Goal: Task Accomplishment & Management: Use online tool/utility

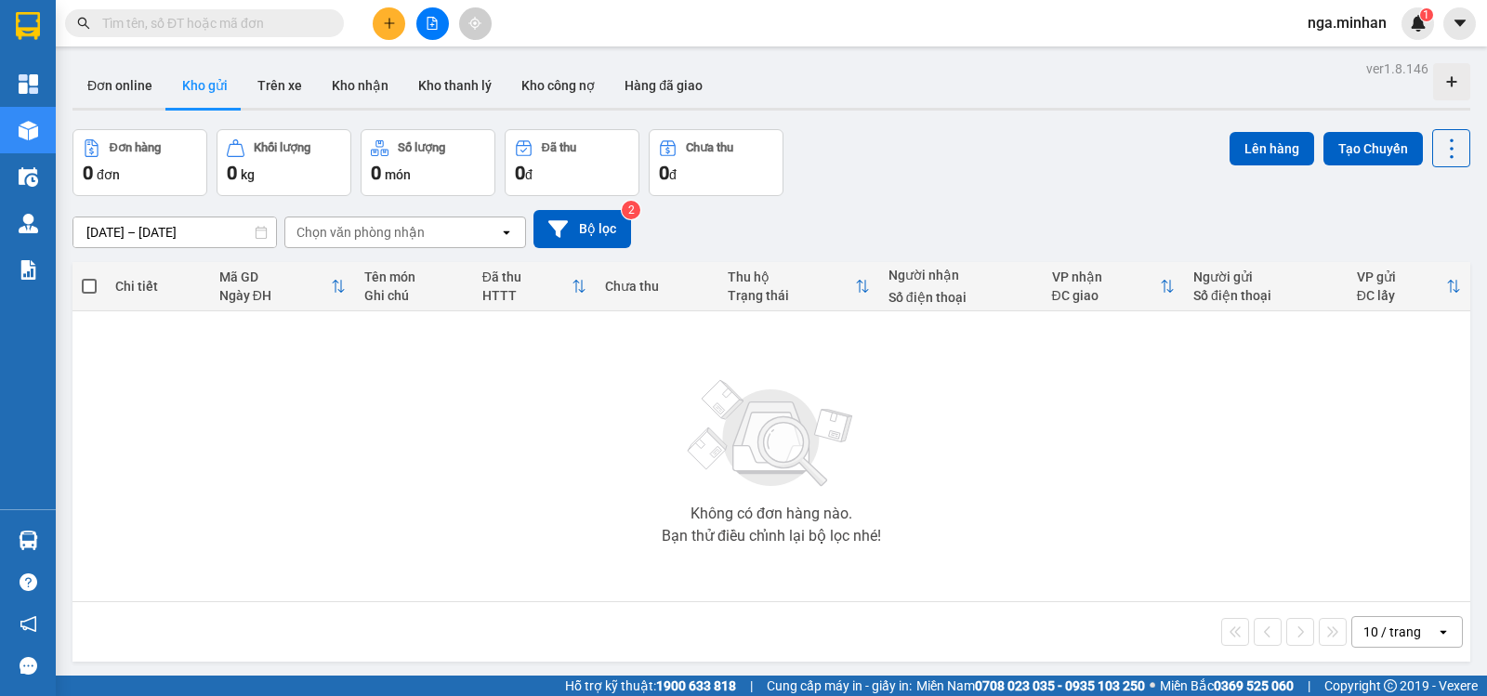
click at [423, 18] on button at bounding box center [432, 23] width 33 height 33
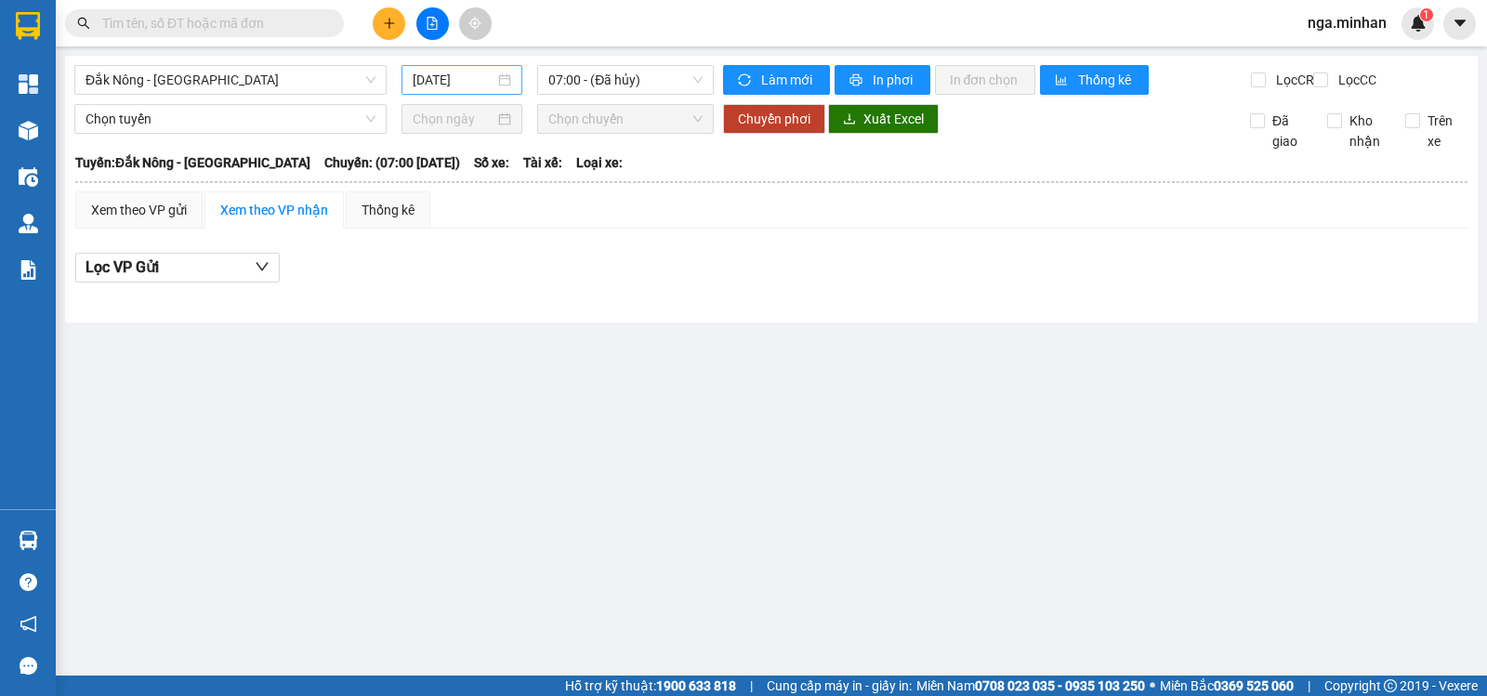
click at [424, 72] on input "[DATE]" at bounding box center [454, 80] width 83 height 20
drag, startPoint x: 315, startPoint y: 86, endPoint x: 272, endPoint y: 122, distance: 56.1
click at [313, 86] on span "Đắk Nông - [GEOGRAPHIC_DATA]" at bounding box center [231, 80] width 290 height 28
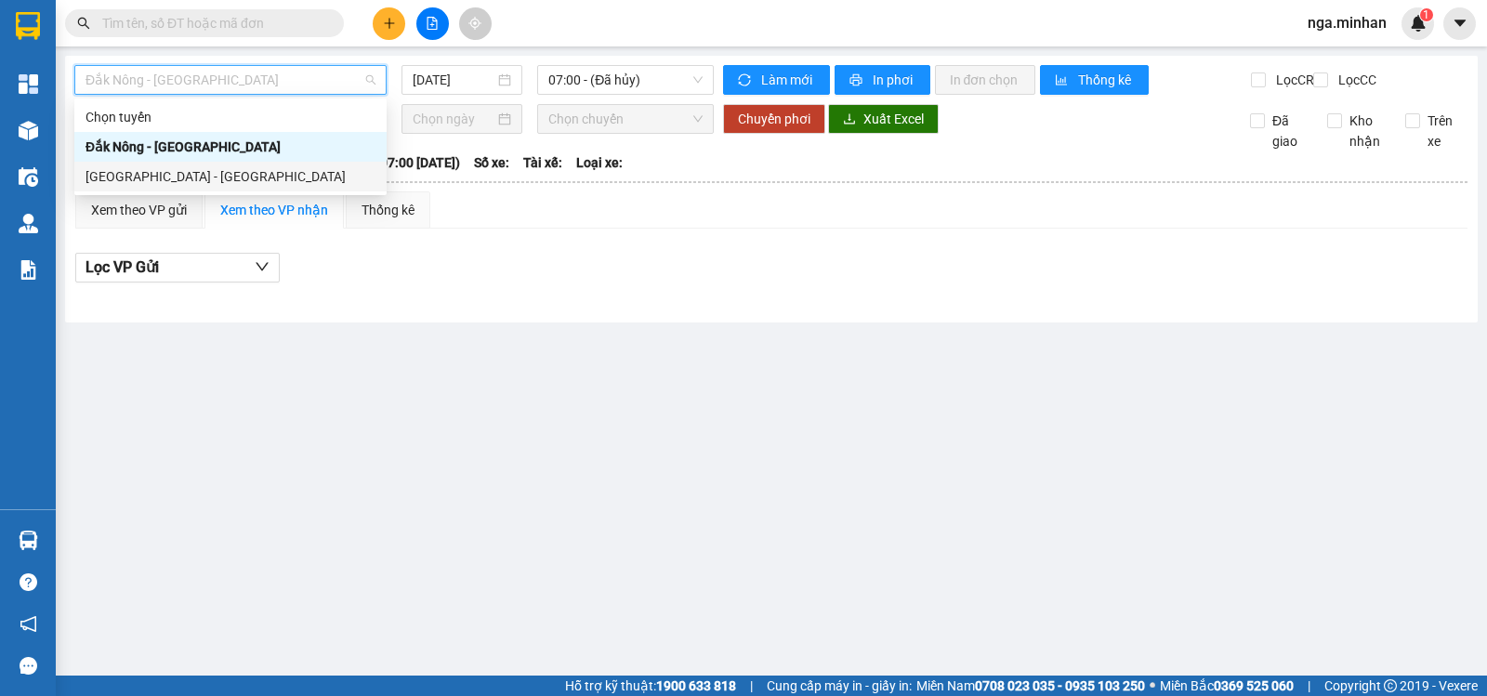
click at [271, 181] on div "Sài Gòn - Đắk Nông" at bounding box center [231, 176] width 290 height 20
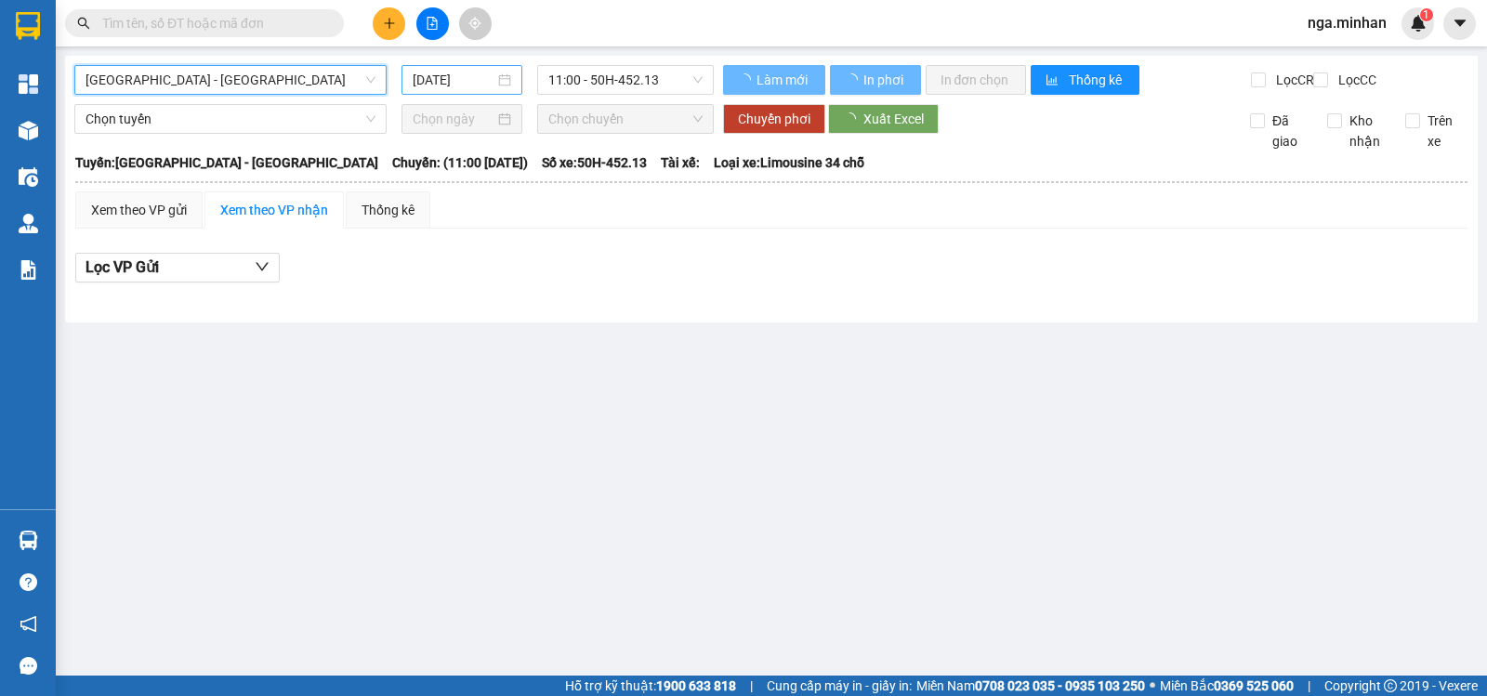
click at [449, 71] on input "[DATE]" at bounding box center [454, 80] width 83 height 20
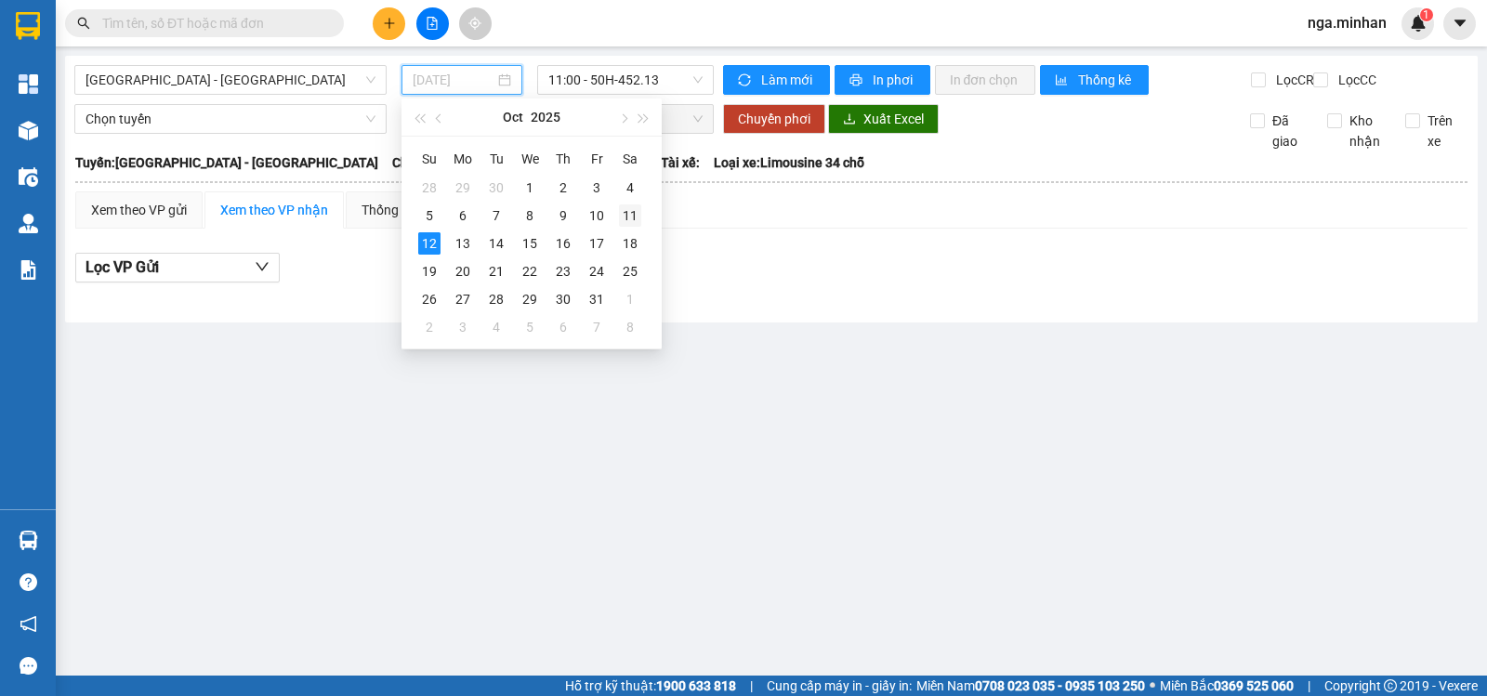
click at [629, 215] on div "11" at bounding box center [630, 215] width 22 height 22
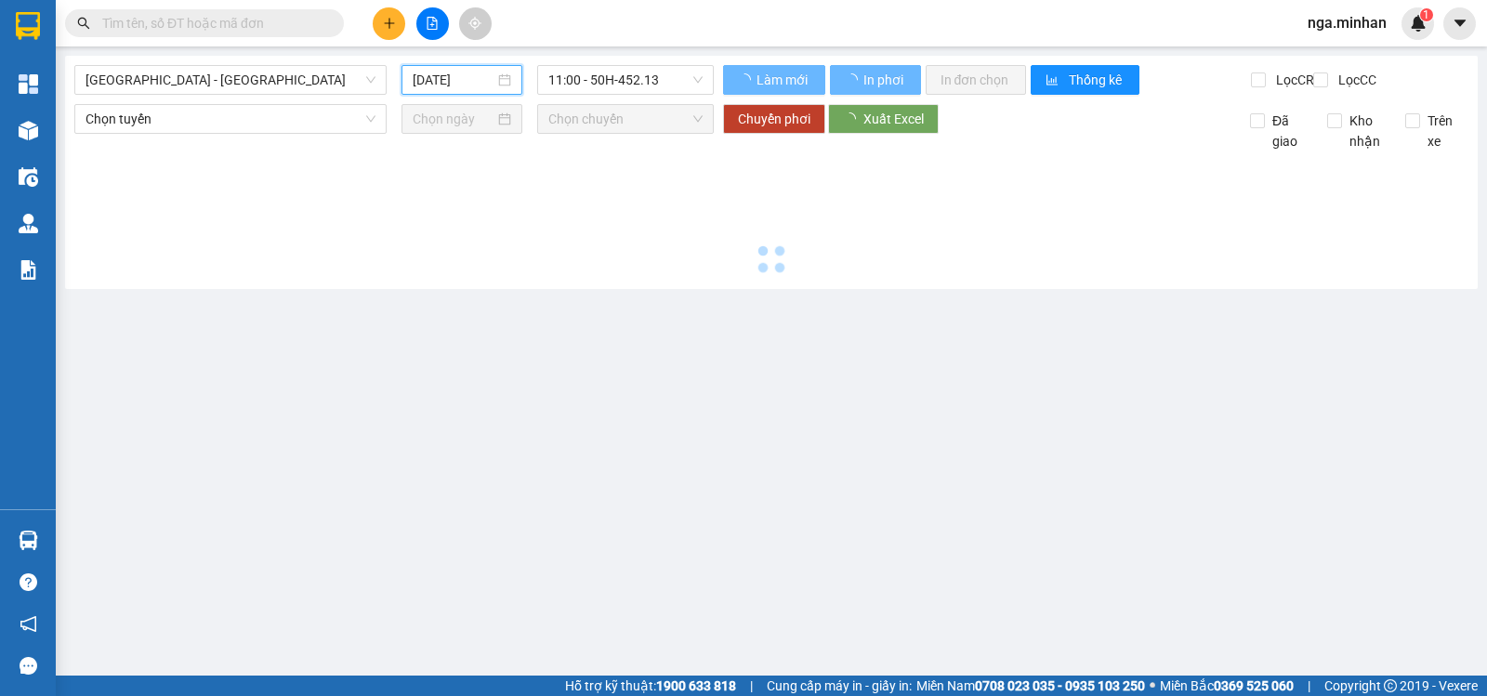
type input "[DATE]"
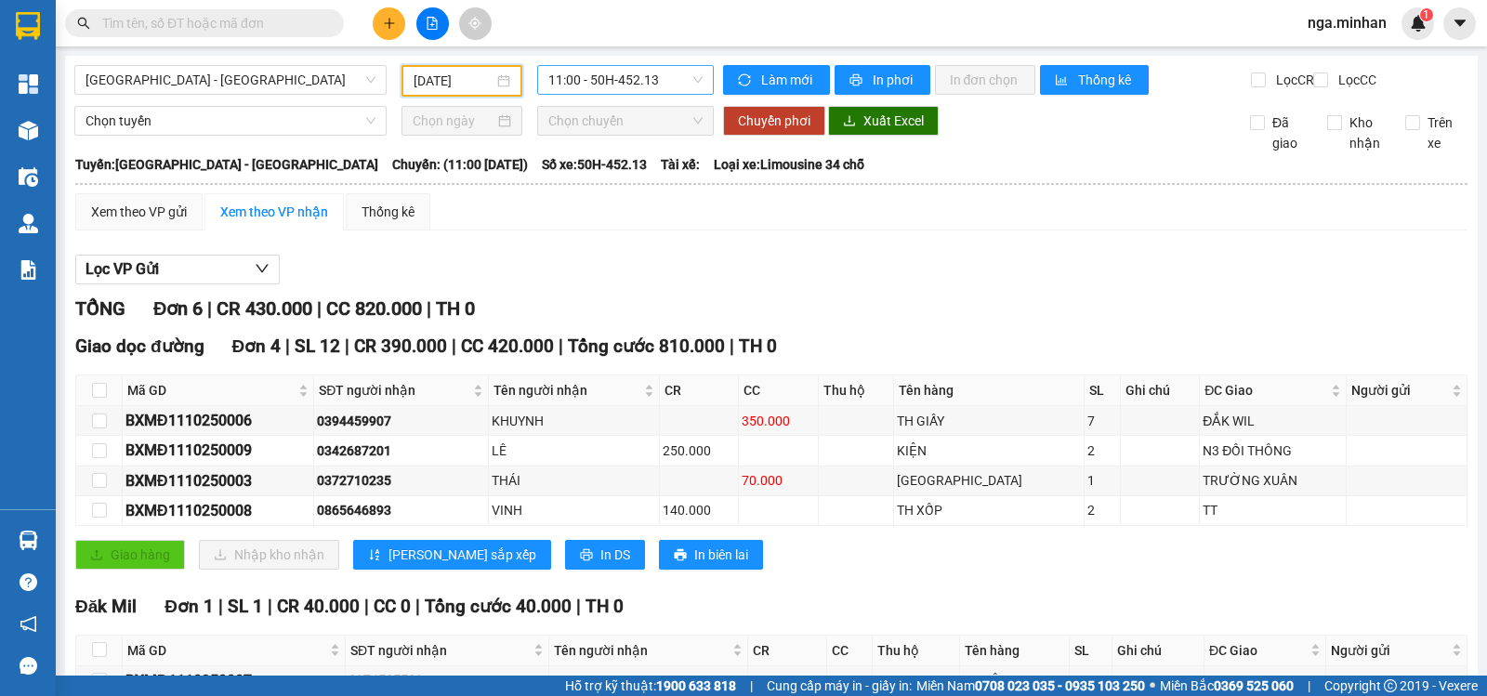
click at [649, 88] on span "11:00 - 50H-452.13" at bounding box center [624, 80] width 153 height 28
click at [775, 231] on div "Xem theo VP gửi Xem theo VP nhận Thống kê" at bounding box center [771, 211] width 1392 height 37
drag, startPoint x: 569, startPoint y: 88, endPoint x: 572, endPoint y: 99, distance: 10.6
click at [570, 92] on span "11:00 - 50H-452.13" at bounding box center [624, 80] width 153 height 28
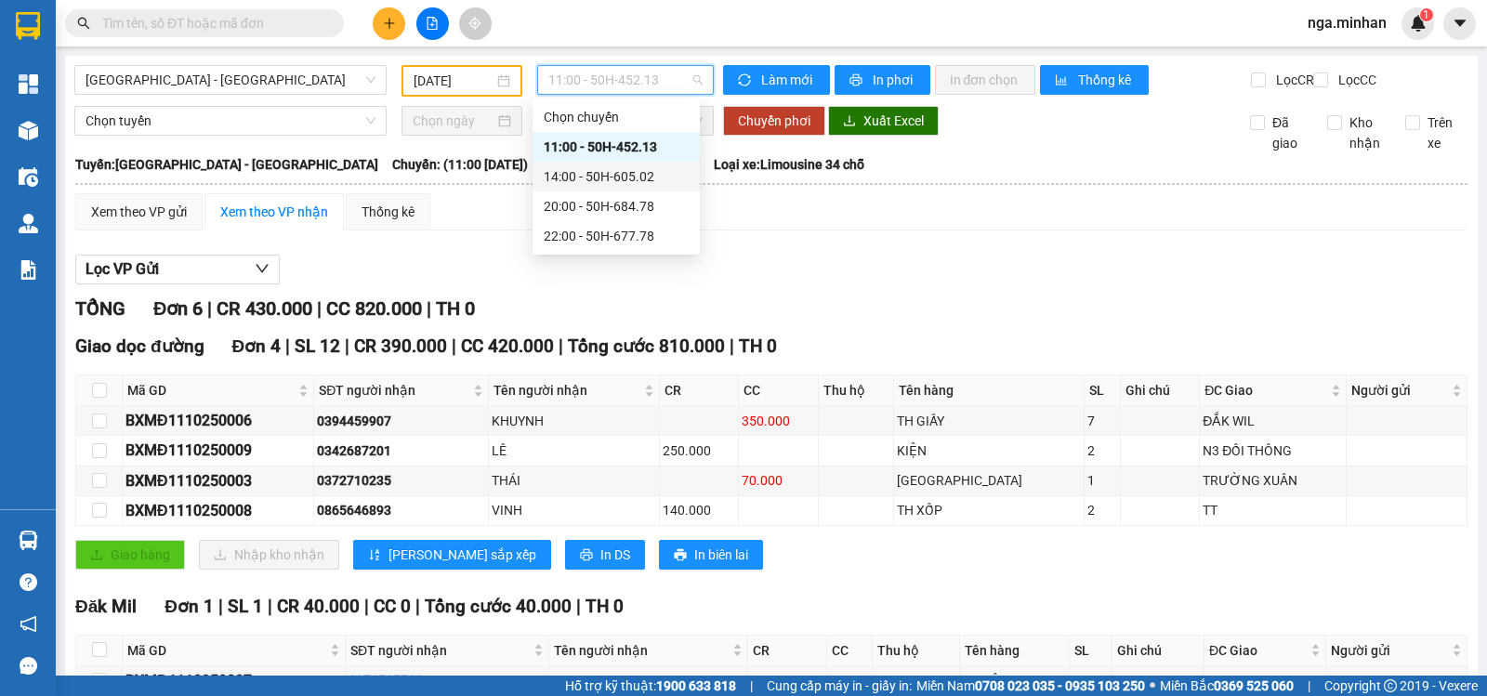
click at [585, 172] on div "14:00 - 50H-605.02" at bounding box center [616, 176] width 145 height 20
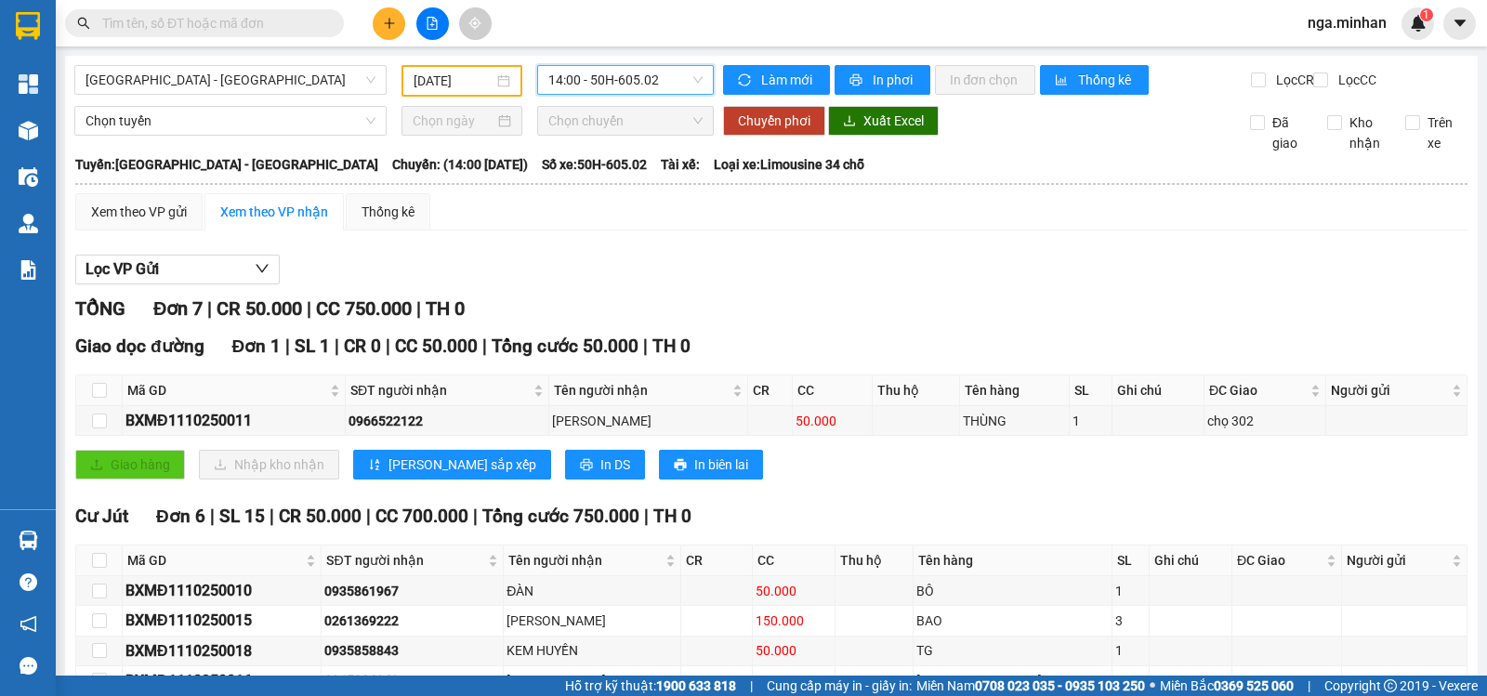
scroll to position [190, 0]
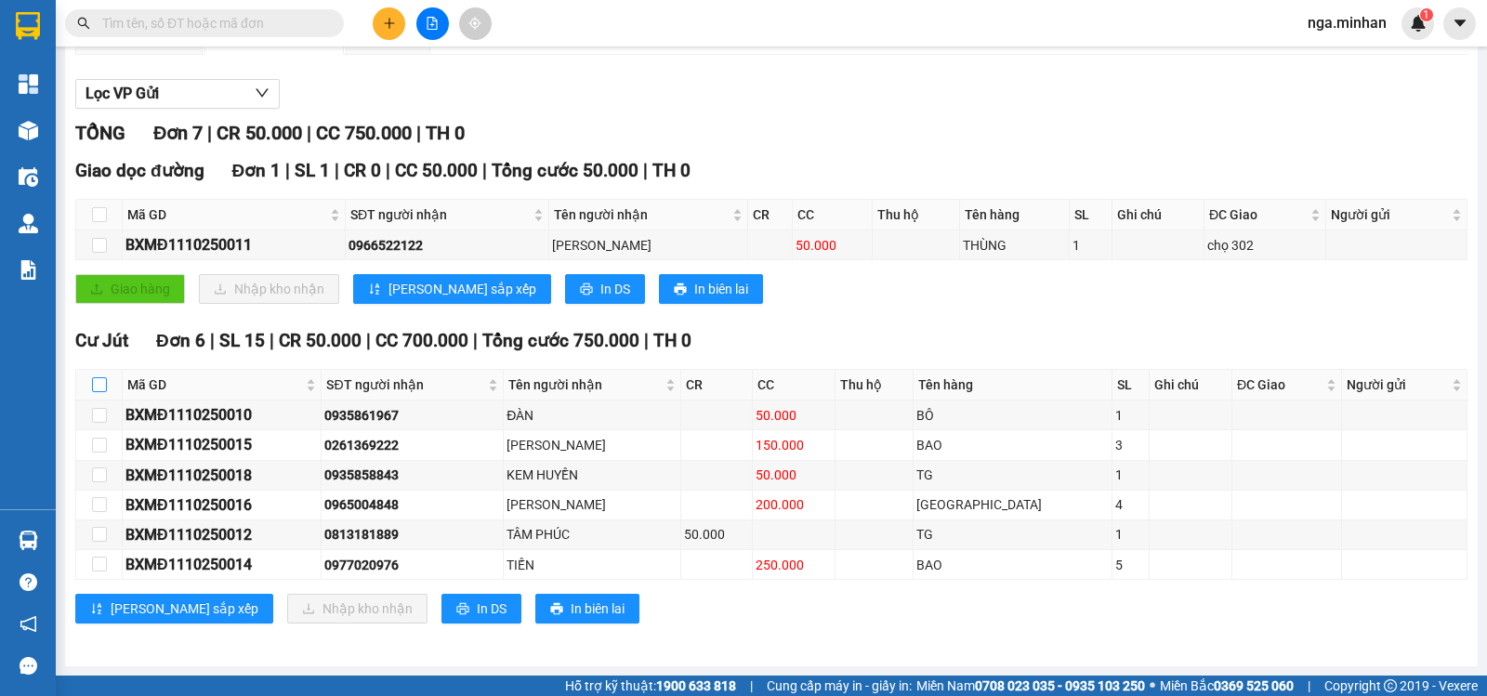
click at [99, 380] on input "checkbox" at bounding box center [99, 384] width 15 height 15
checkbox input "true"
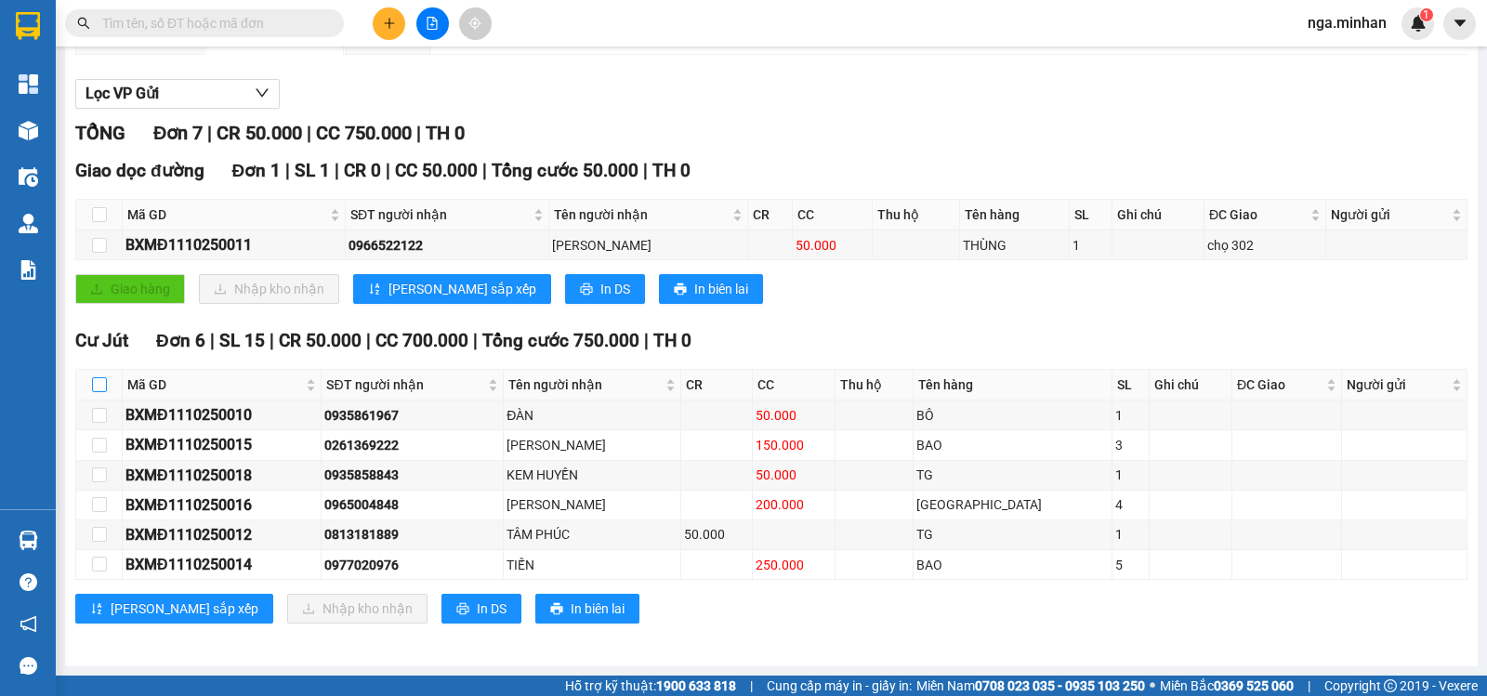
checkbox input "true"
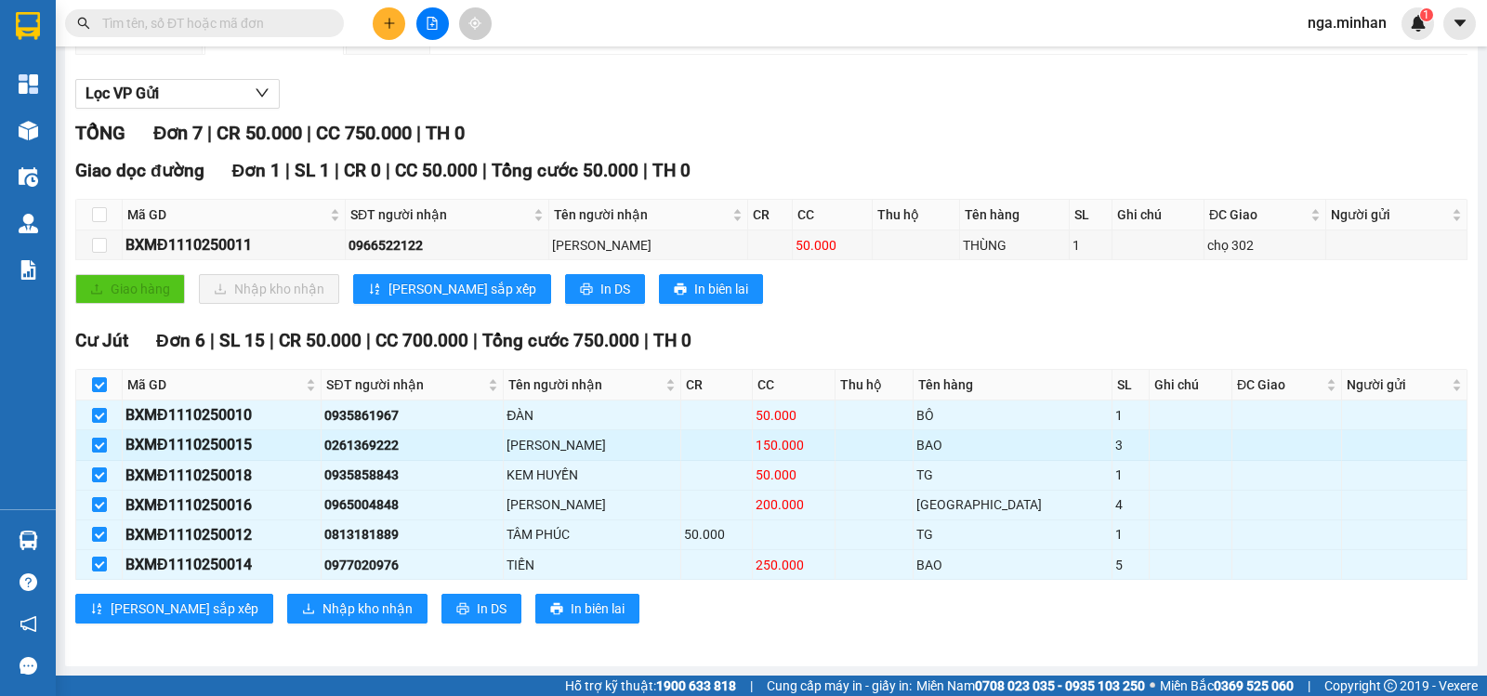
click at [100, 447] on input "checkbox" at bounding box center [99, 445] width 15 height 15
checkbox input "false"
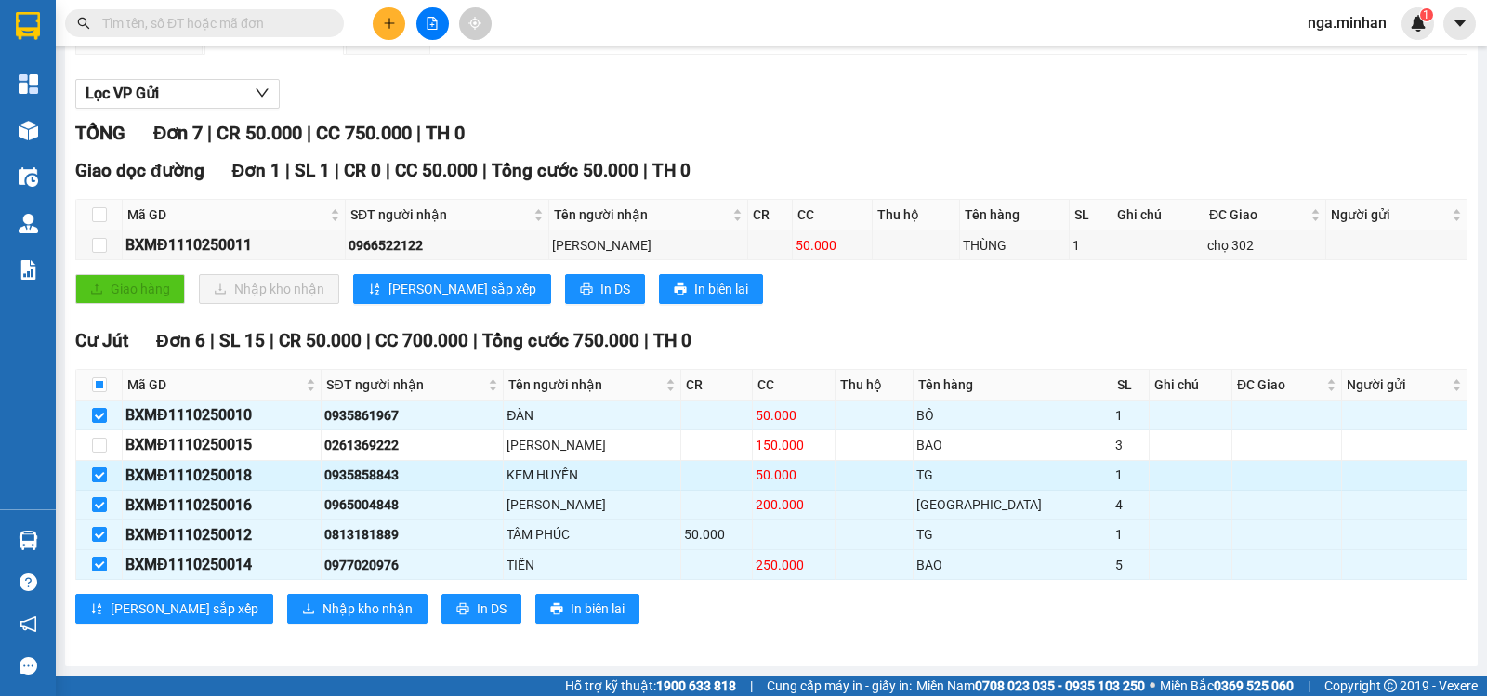
click at [97, 481] on input "checkbox" at bounding box center [99, 475] width 15 height 15
checkbox input "false"
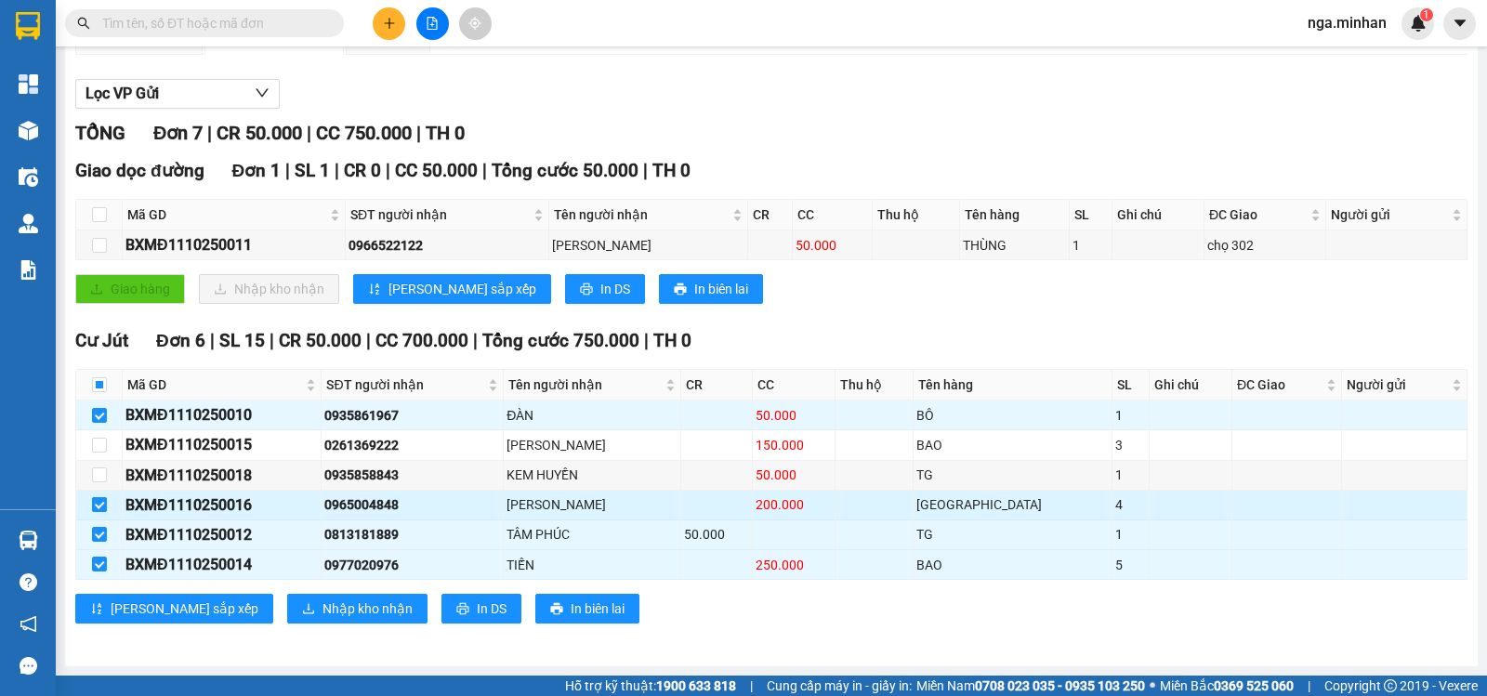
click at [93, 508] on input "checkbox" at bounding box center [99, 504] width 15 height 15
checkbox input "false"
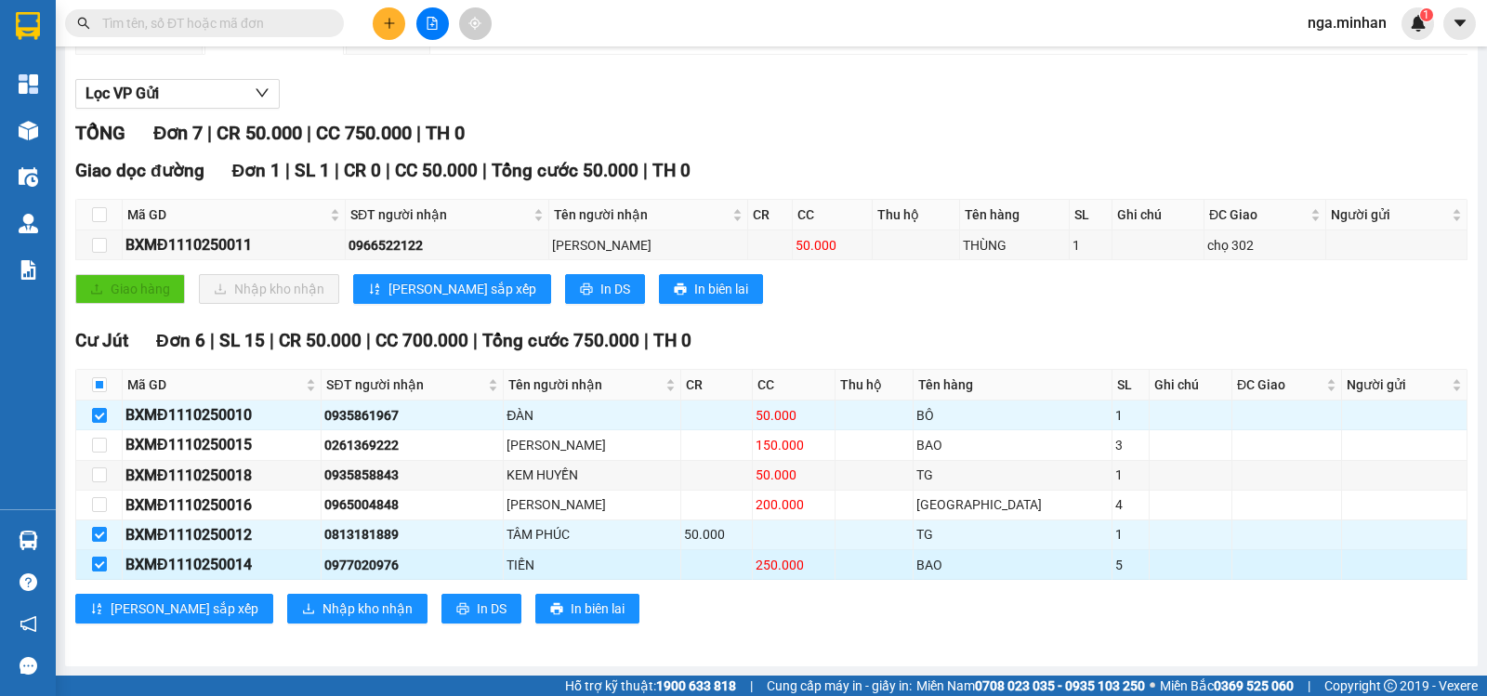
click at [95, 569] on input "checkbox" at bounding box center [99, 564] width 15 height 15
checkbox input "false"
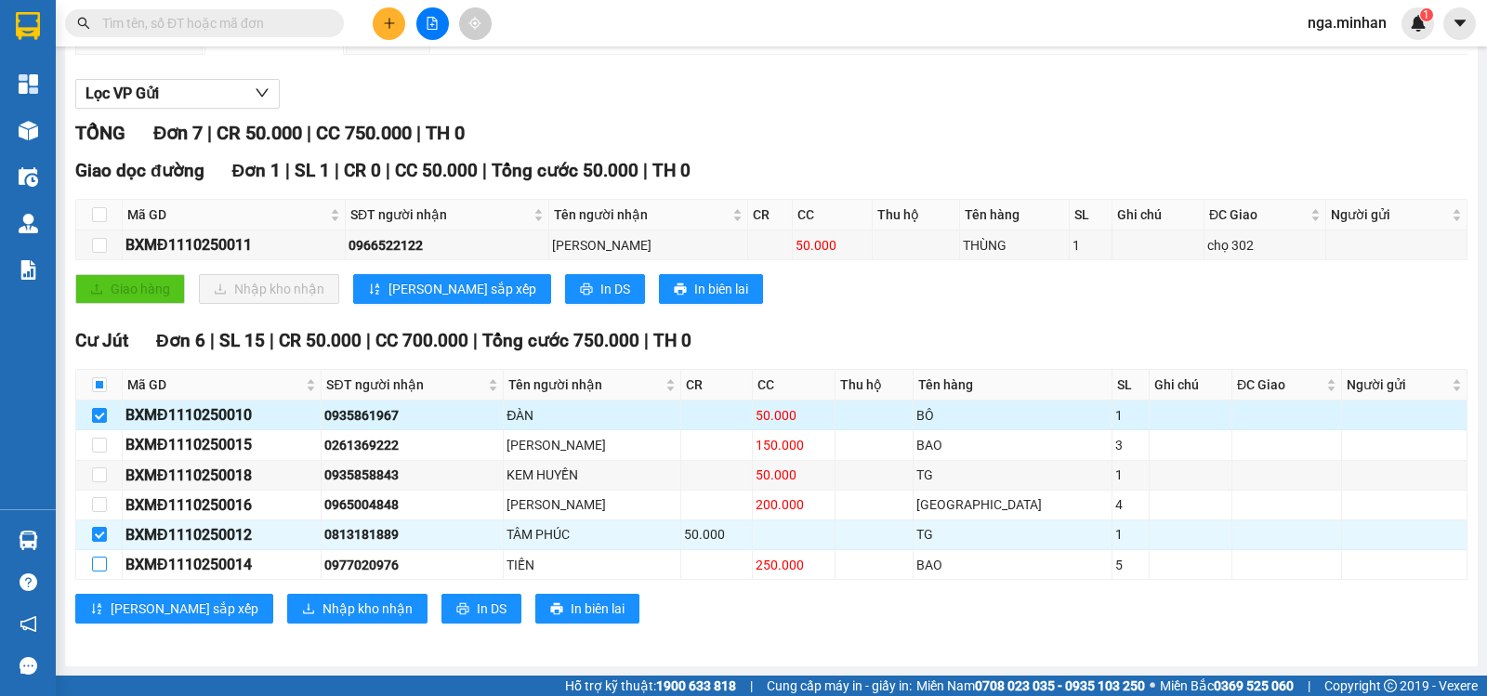
scroll to position [0, 0]
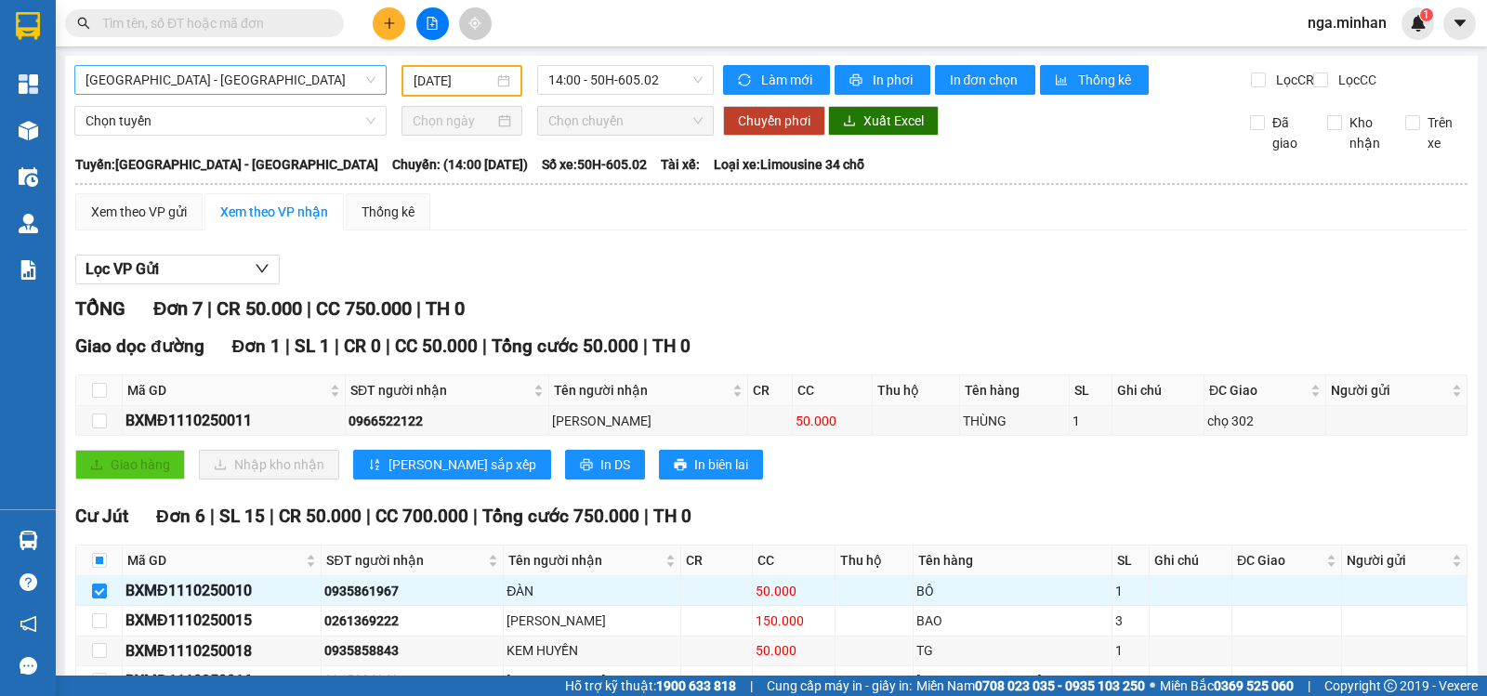
drag, startPoint x: 234, startPoint y: 88, endPoint x: 216, endPoint y: 94, distance: 19.4
click at [233, 87] on span "Sài Gòn - Đắk Nông" at bounding box center [231, 80] width 290 height 28
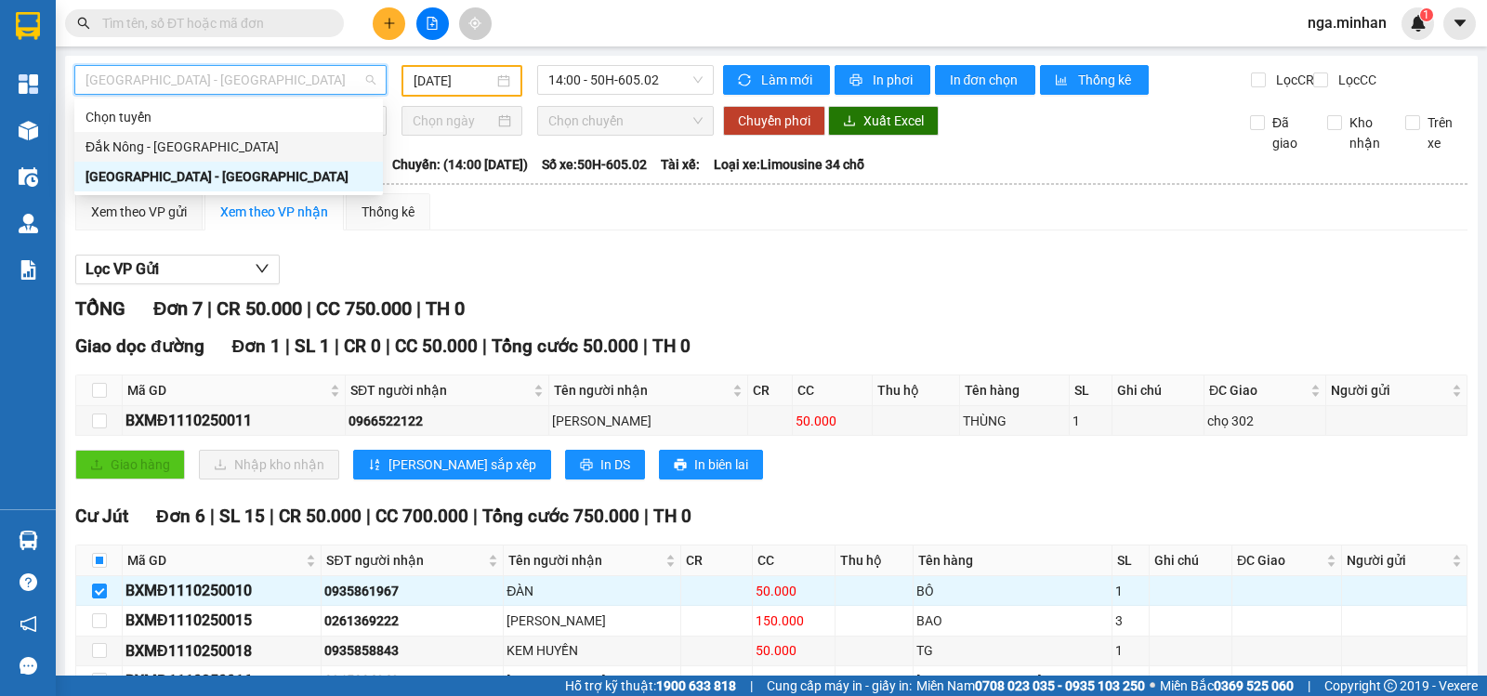
click at [184, 146] on div "Đắk Nông - [GEOGRAPHIC_DATA]" at bounding box center [229, 147] width 286 height 20
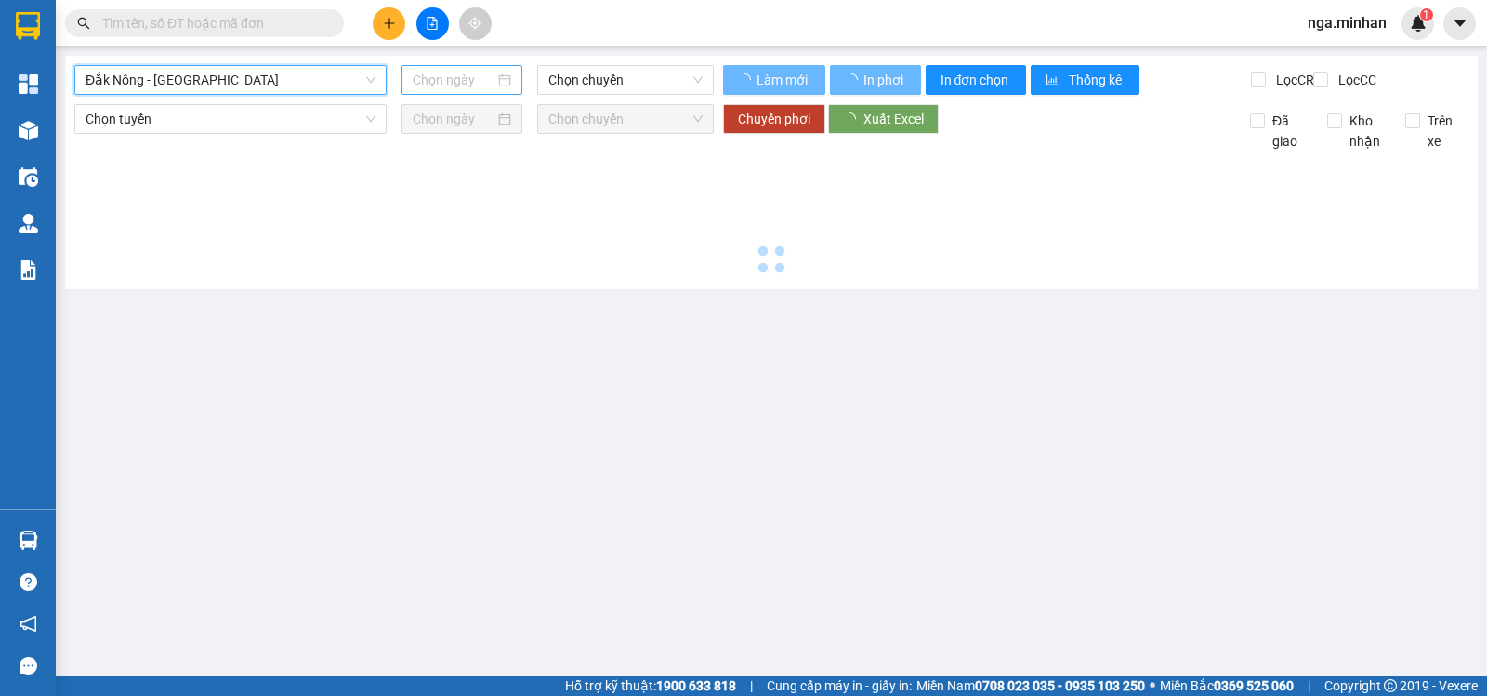
click at [431, 79] on input at bounding box center [454, 80] width 83 height 20
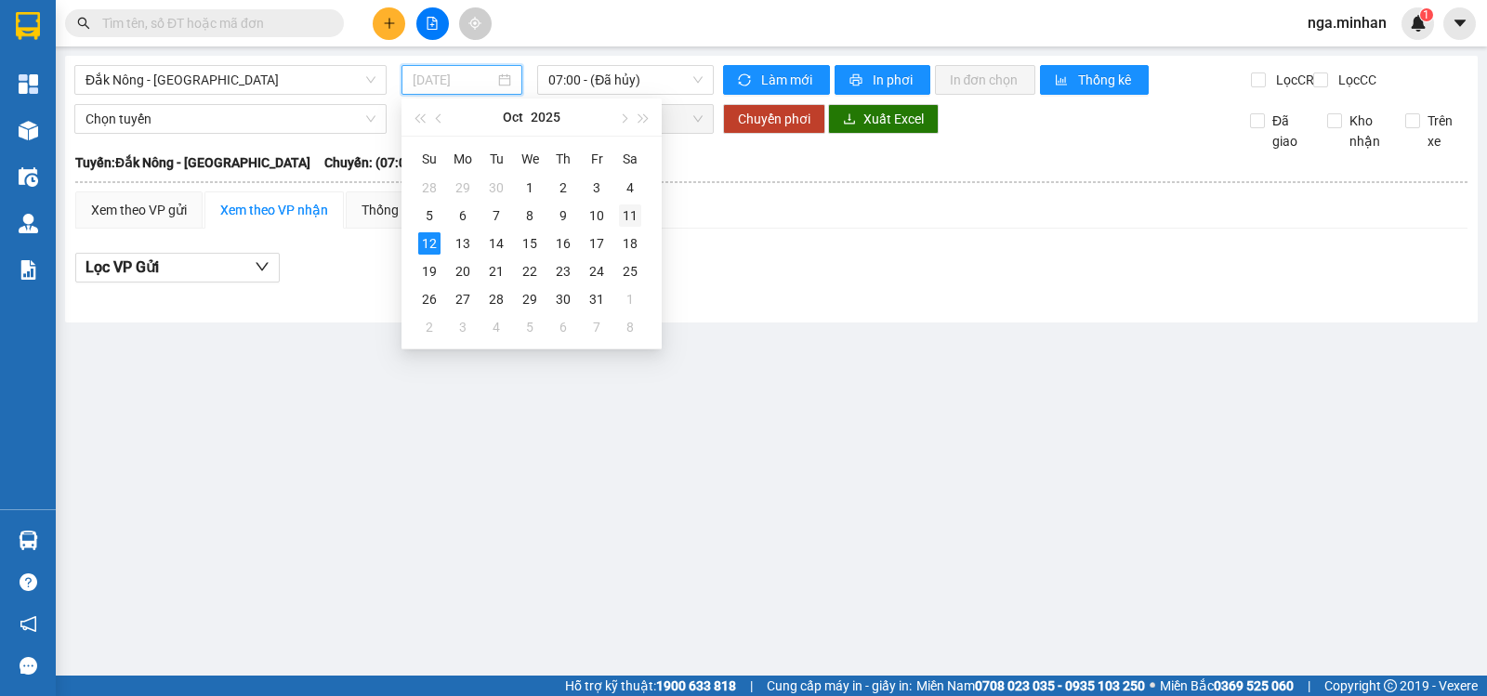
click at [625, 213] on div "11" at bounding box center [630, 215] width 22 height 22
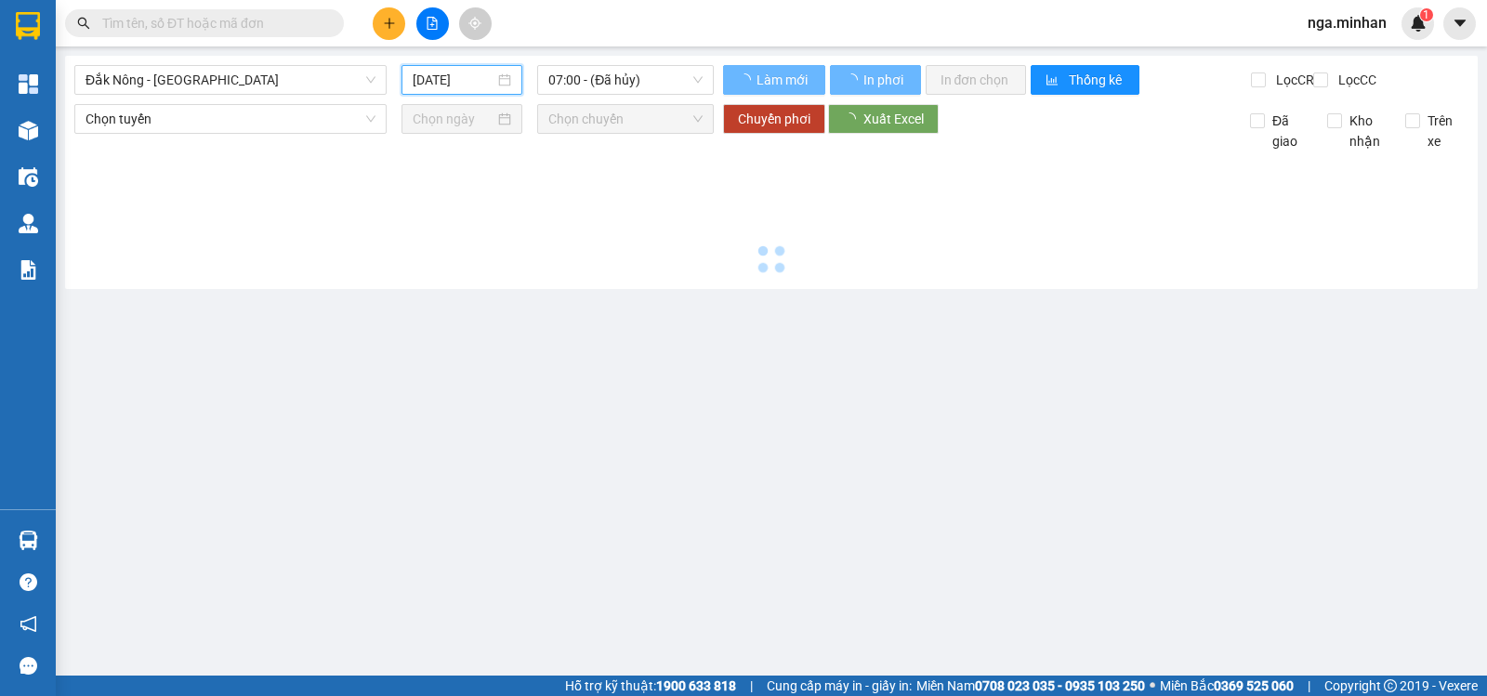
type input "[DATE]"
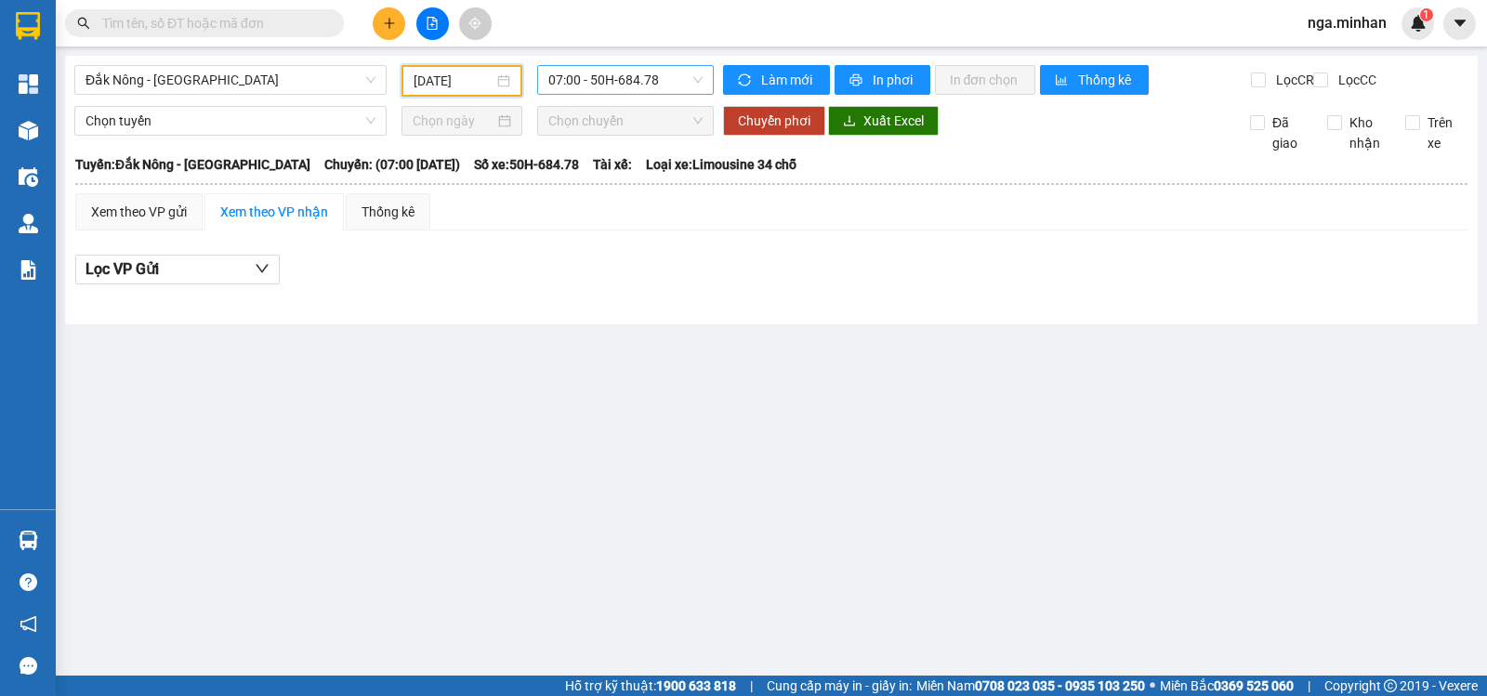
click at [676, 76] on span "07:00 - 50H-684.78" at bounding box center [624, 80] width 153 height 28
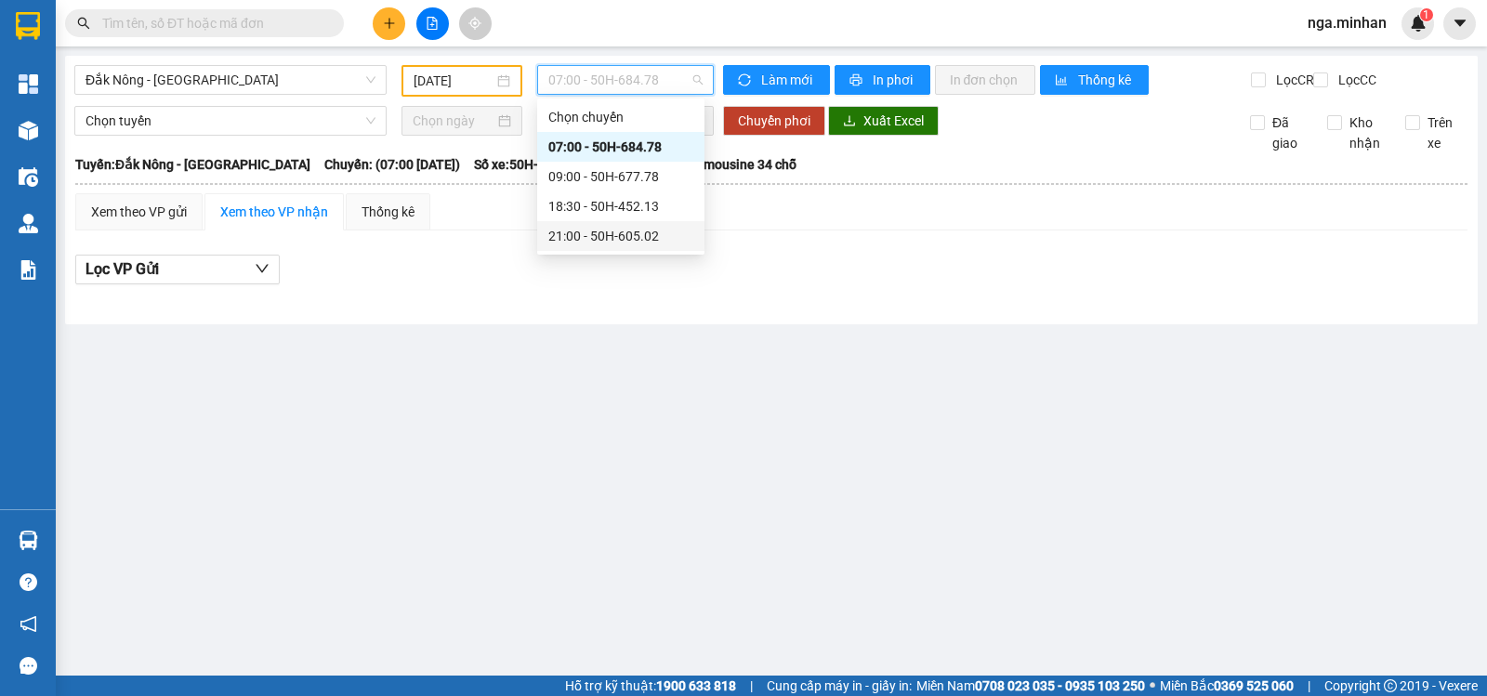
click at [641, 235] on div "21:00 - 50H-605.02" at bounding box center [620, 236] width 145 height 20
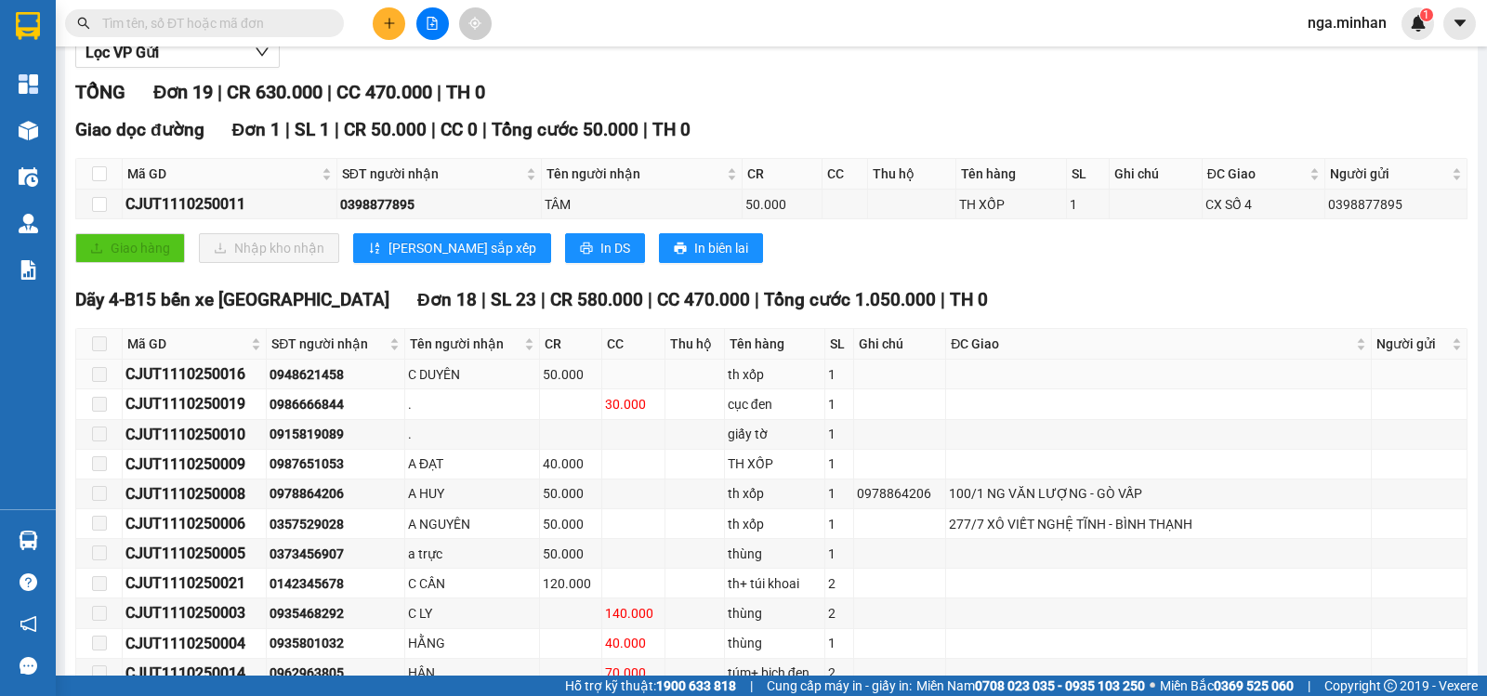
scroll to position [248, 0]
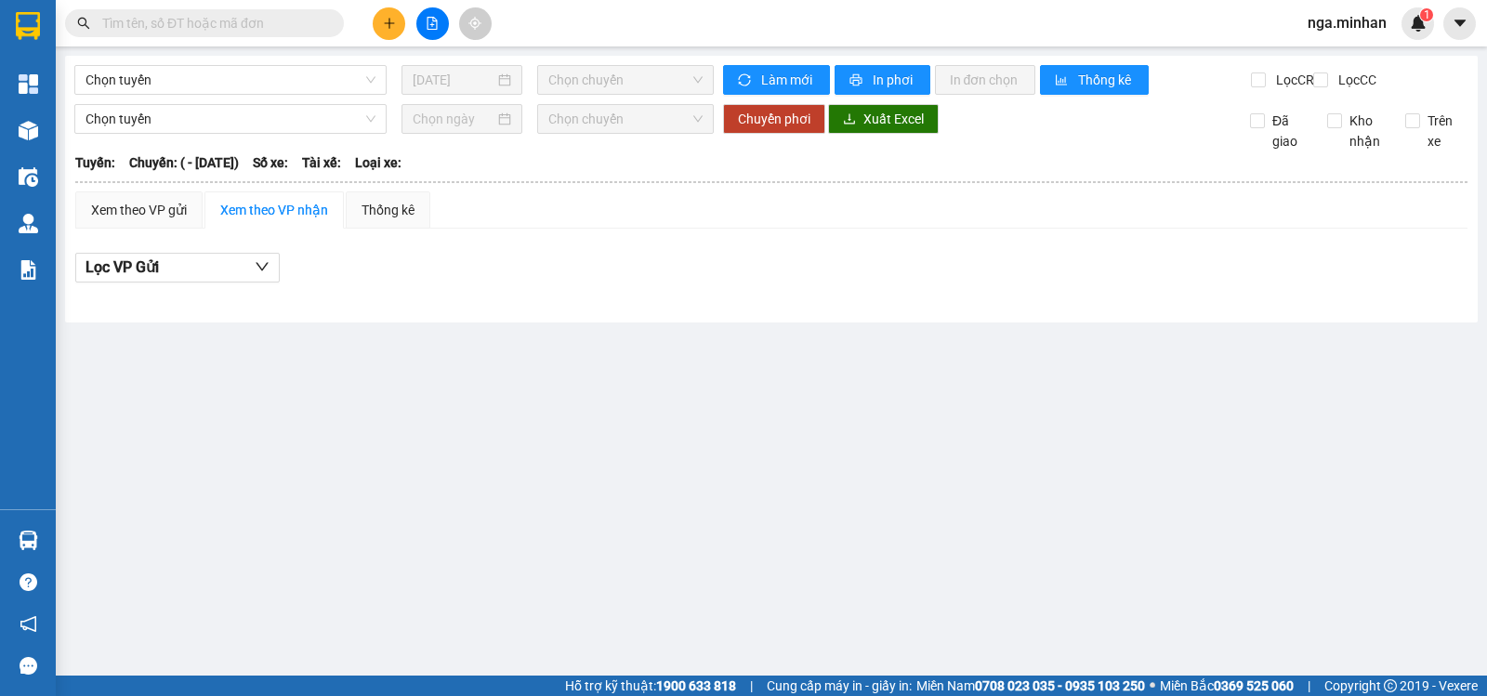
type input "[DATE]"
